Goal: Find specific page/section: Find specific page/section

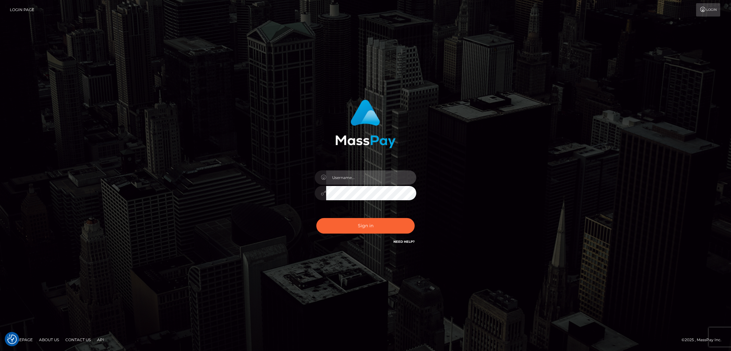
type input "by.es2"
click at [351, 226] on button "Sign in" at bounding box center [365, 226] width 98 height 16
type input "by.es2"
click at [363, 223] on button "Sign in" at bounding box center [365, 226] width 98 height 16
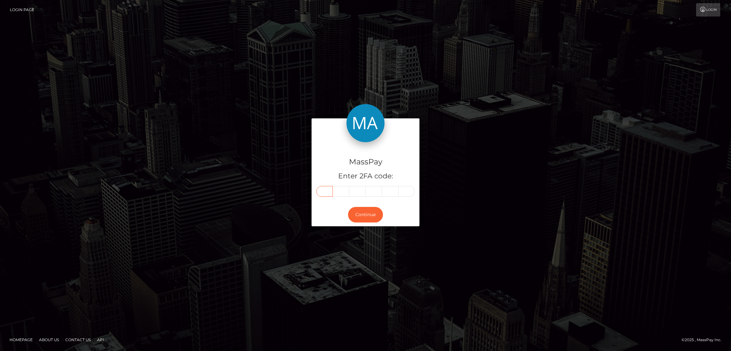
click at [327, 189] on input "text" at bounding box center [324, 191] width 17 height 11
paste input "1"
type input "1"
type input "2"
type input "5"
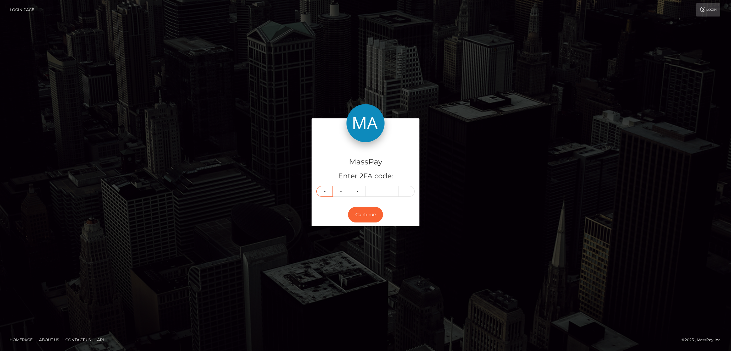
type input "8"
type input "0"
type input "7"
click at [363, 212] on button "Continue" at bounding box center [365, 215] width 35 height 16
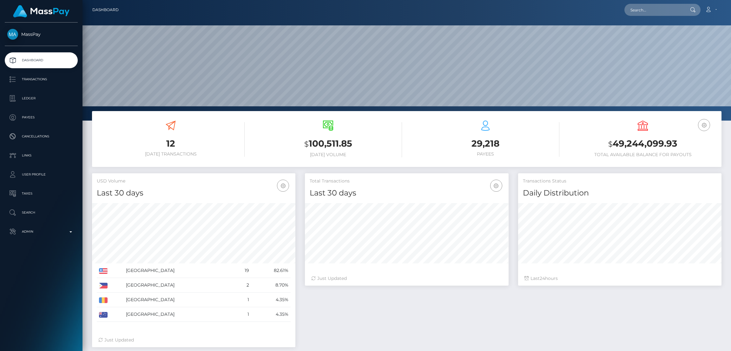
scroll to position [113, 203]
click at [643, 12] on input "text" at bounding box center [655, 10] width 60 height 12
click at [645, 7] on input "text" at bounding box center [655, 10] width 60 height 12
paste input "hayleaa4@gmail.com"
type input "hayleaa4@gmail.com"
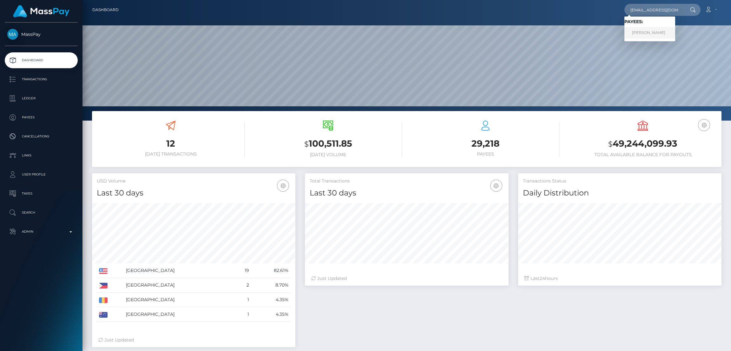
click at [645, 33] on link "HAYLEA BROOKE ALLEN" at bounding box center [650, 33] width 51 height 12
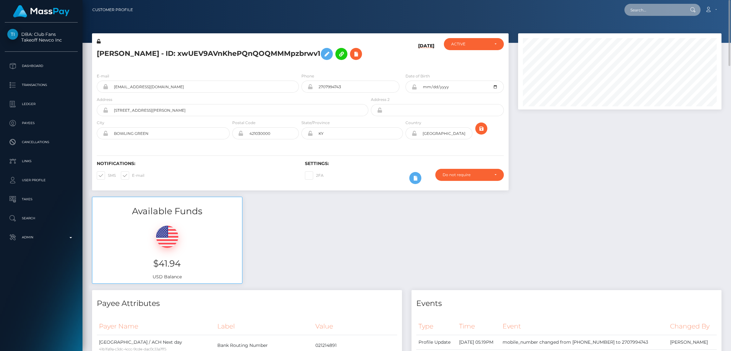
click at [648, 10] on input "text" at bounding box center [655, 10] width 60 height 12
paste input "lizeth.cristal2025@gmail.com"
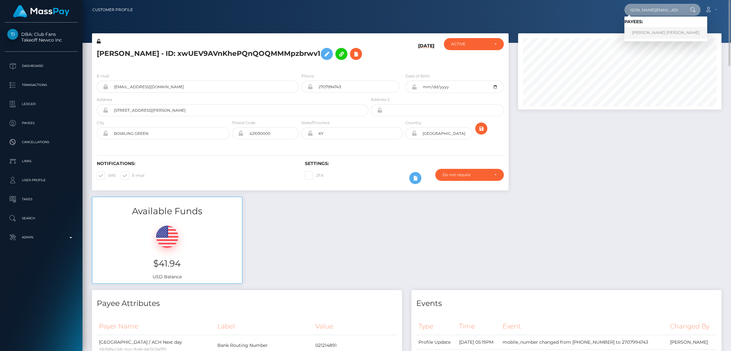
type input "lizeth.cristal2025@gmail.com"
click at [638, 31] on link "Ana Lizeth" at bounding box center [666, 33] width 83 height 12
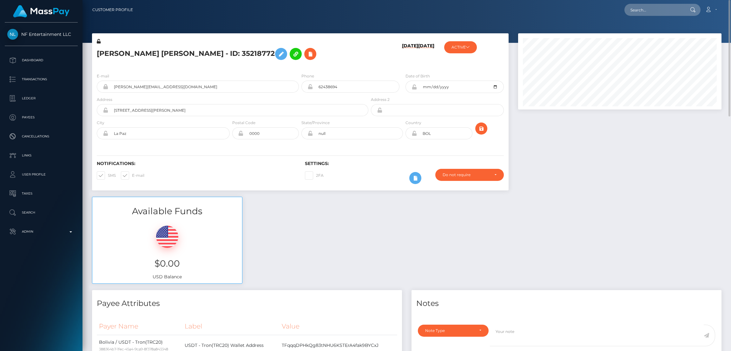
click at [123, 55] on h5 "Ana Lizeth - ID: 35218772" at bounding box center [231, 54] width 268 height 18
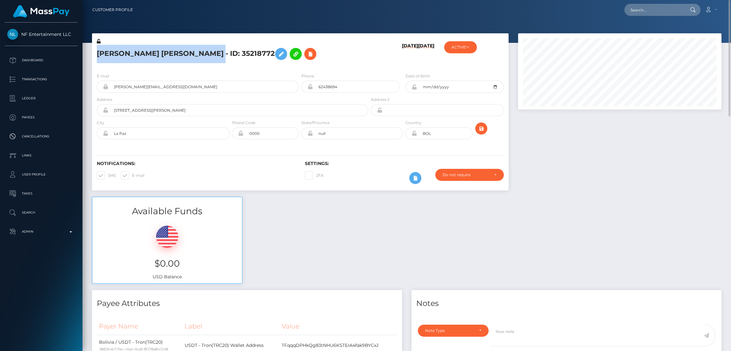
click at [123, 55] on h5 "Ana Lizeth - ID: 35218772" at bounding box center [231, 54] width 268 height 18
copy h5 "Ana Lizeth - ID: 35218772"
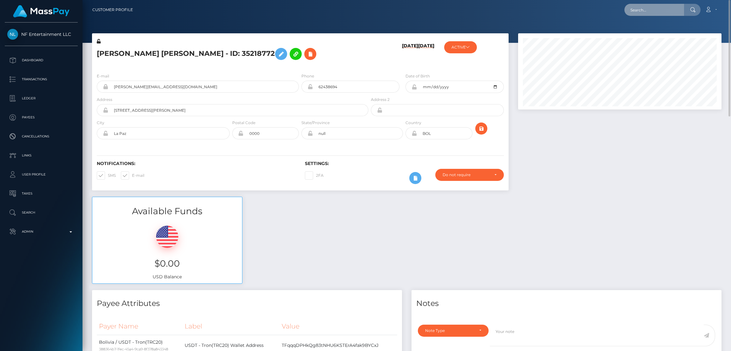
click at [630, 11] on input "text" at bounding box center [655, 10] width 60 height 12
paste input "jerryhfmc@gmail.com"
type input "jerryhfmc@gmail.com"
click at [646, 31] on link "Gerald Heisler" at bounding box center [650, 33] width 51 height 12
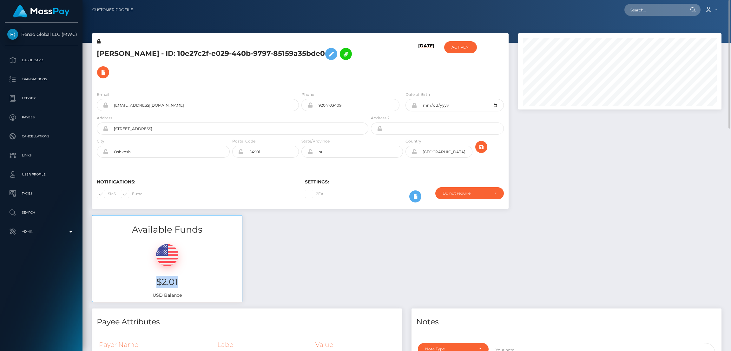
drag, startPoint x: 155, startPoint y: 265, endPoint x: 182, endPoint y: 264, distance: 27.3
click at [182, 276] on h3 "$2.01" at bounding box center [167, 282] width 140 height 12
copy h3 "$2.01"
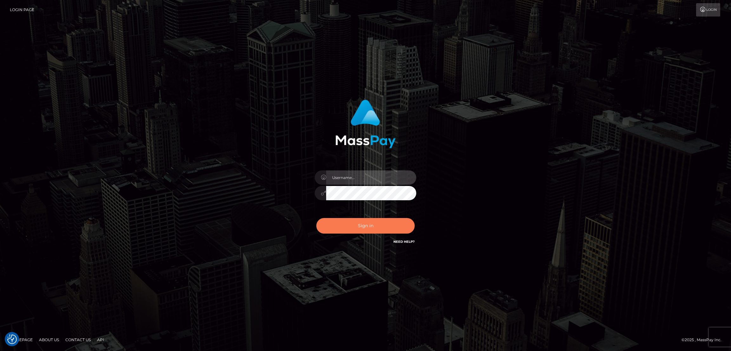
type input "by.es2"
click at [367, 220] on button "Sign in" at bounding box center [365, 226] width 98 height 16
type input "by.es2"
click at [362, 227] on button "Sign in" at bounding box center [365, 226] width 98 height 16
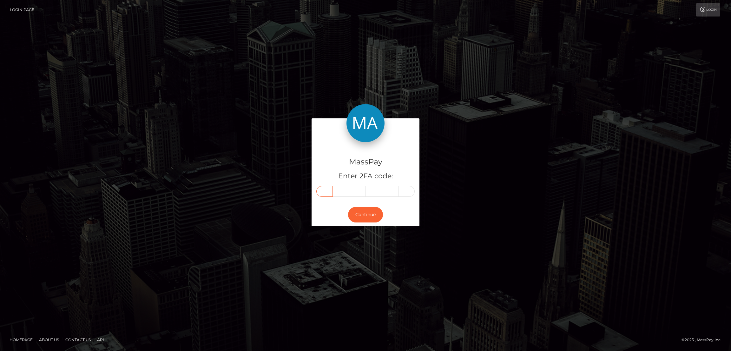
click at [329, 191] on input "text" at bounding box center [324, 191] width 17 height 11
paste input "1"
type input "1"
type input "5"
type input "7"
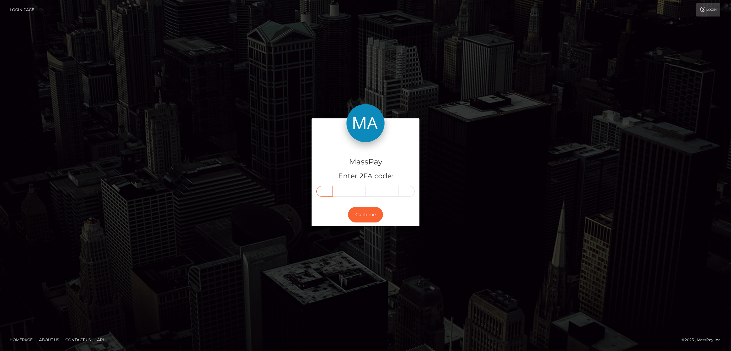
type input "8"
type input "2"
type input "9"
click at [370, 212] on button "Continue" at bounding box center [365, 215] width 35 height 16
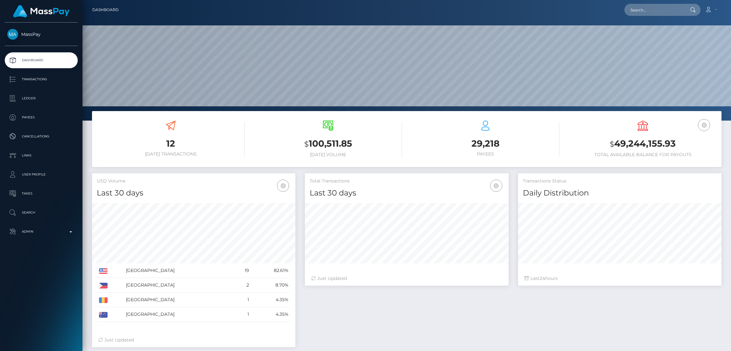
scroll to position [113, 203]
click at [646, 12] on input "text" at bounding box center [655, 10] width 60 height 12
paste input "[EMAIL_ADDRESS][DOMAIN_NAME]"
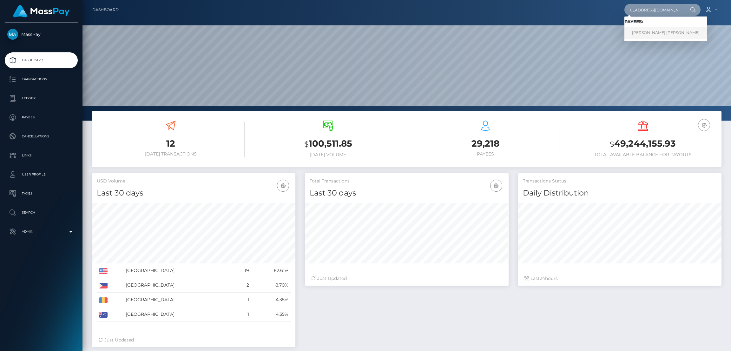
type input "[EMAIL_ADDRESS][DOMAIN_NAME]"
click at [643, 30] on link "[PERSON_NAME] [PERSON_NAME]" at bounding box center [666, 33] width 83 height 12
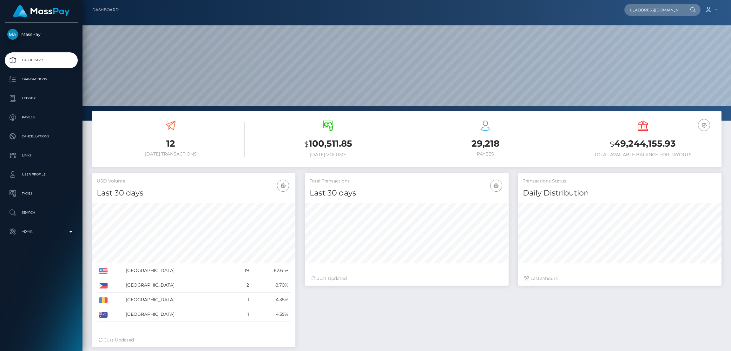
scroll to position [0, 0]
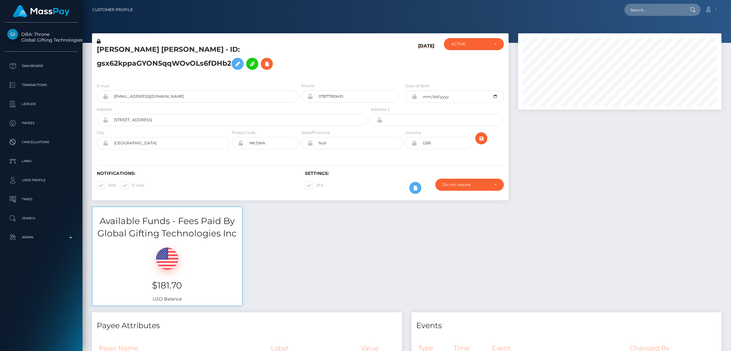
scroll to position [76, 203]
